Goal: Task Accomplishment & Management: Manage account settings

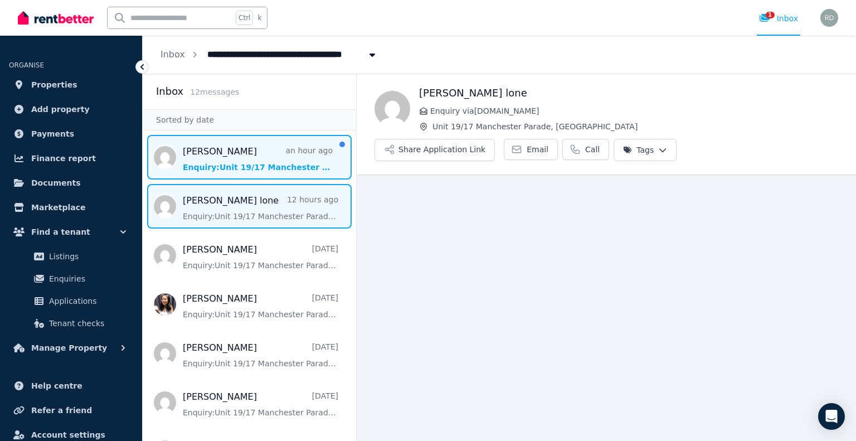
click at [202, 147] on span "Message list" at bounding box center [249, 157] width 213 height 45
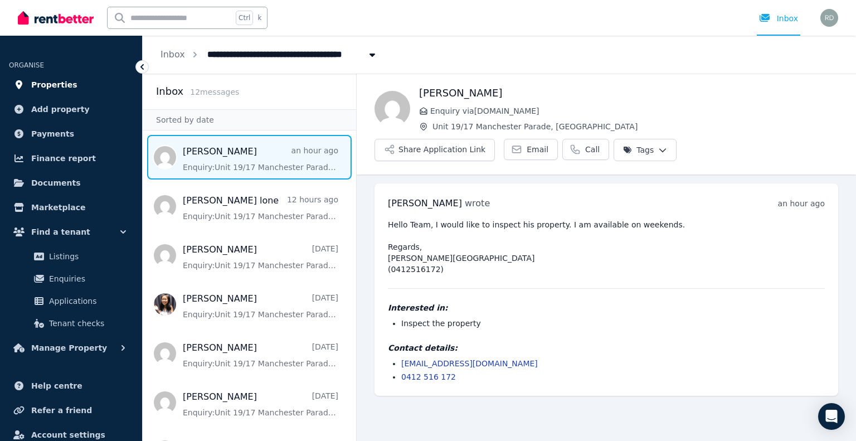
click at [62, 81] on span "Properties" at bounding box center [54, 84] width 46 height 13
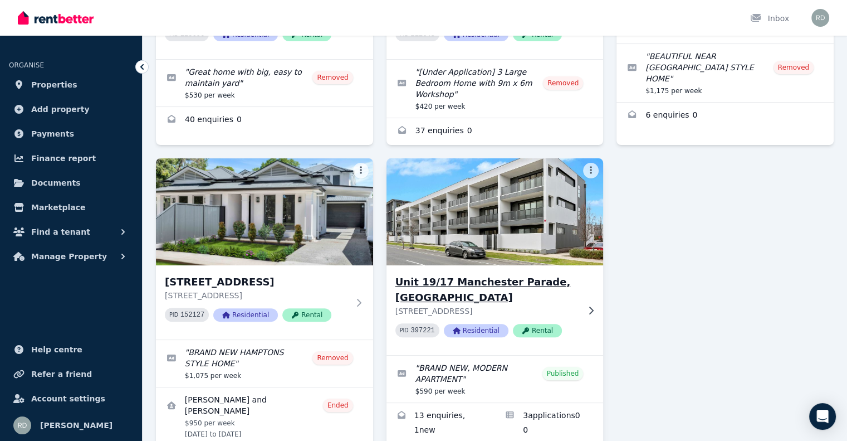
scroll to position [279, 0]
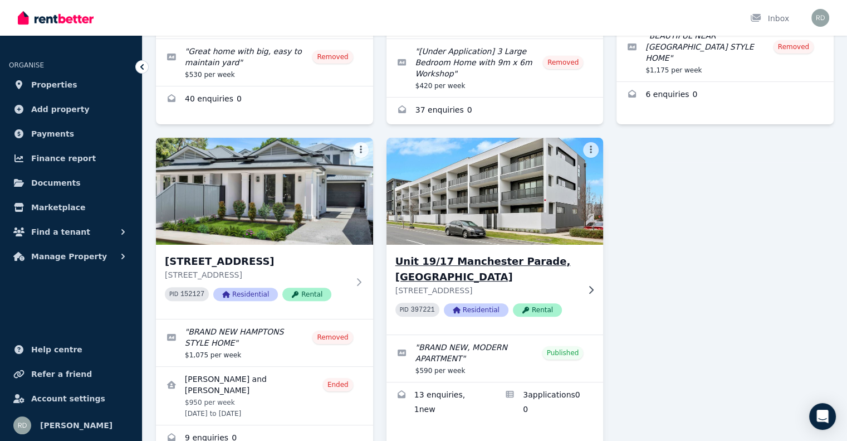
click at [454, 254] on h3 "Unit 19/17 Manchester Parade, [GEOGRAPHIC_DATA]" at bounding box center [488, 269] width 184 height 31
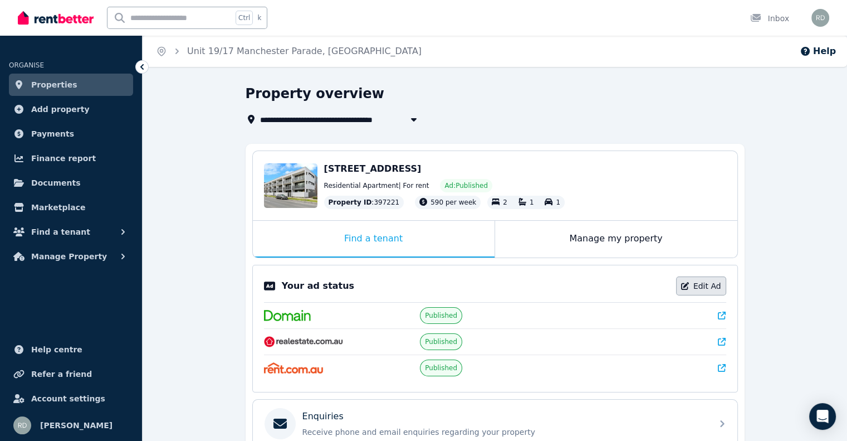
click at [703, 281] on link "Edit Ad" at bounding box center [701, 285] width 50 height 19
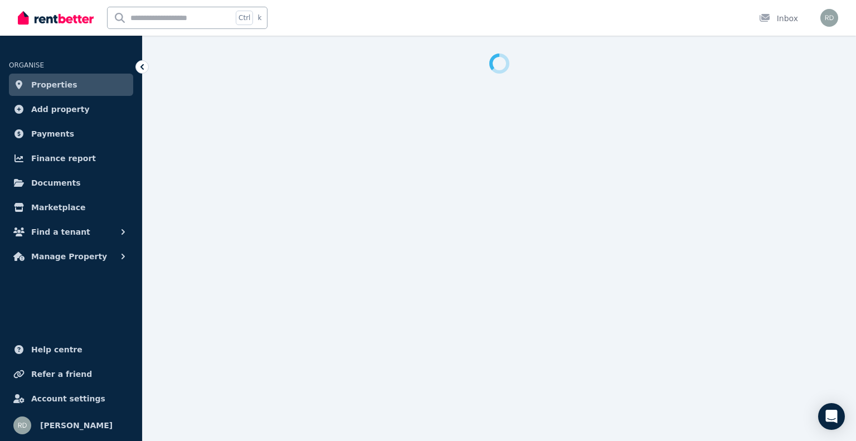
select select "**********"
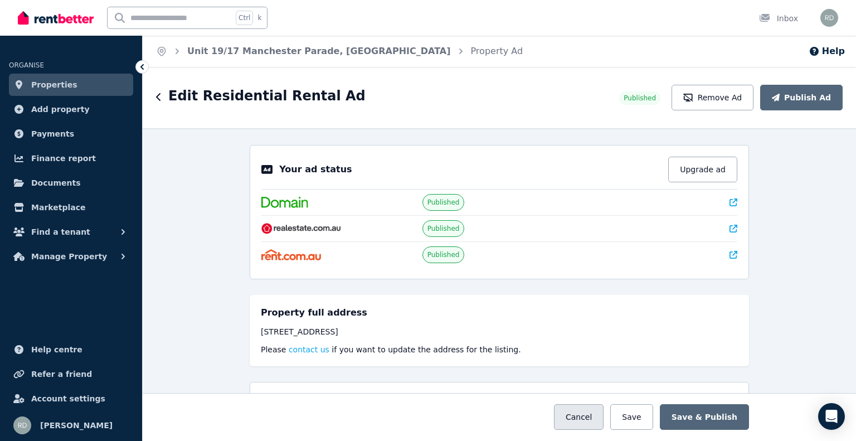
click at [596, 417] on button "Cancel" at bounding box center [579, 417] width 50 height 26
